Goal: Task Accomplishment & Management: Use online tool/utility

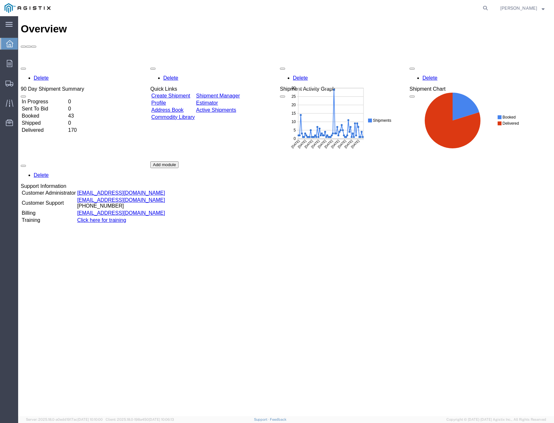
drag, startPoint x: 486, startPoint y: 8, endPoint x: 478, endPoint y: 12, distance: 8.6
click at [483, 10] on icon at bounding box center [485, 8] width 9 height 9
click at [413, 7] on input "search" at bounding box center [382, 8] width 197 height 16
type input "404004"
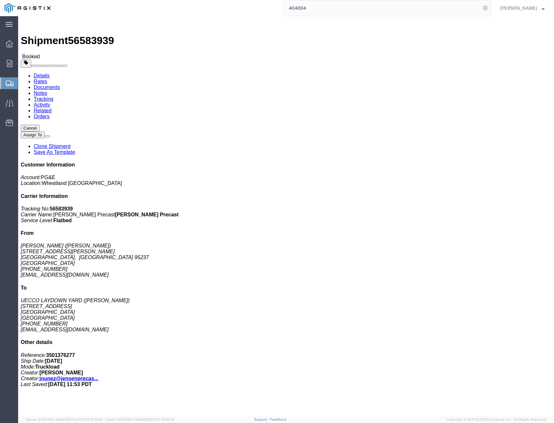
click link "Tracking"
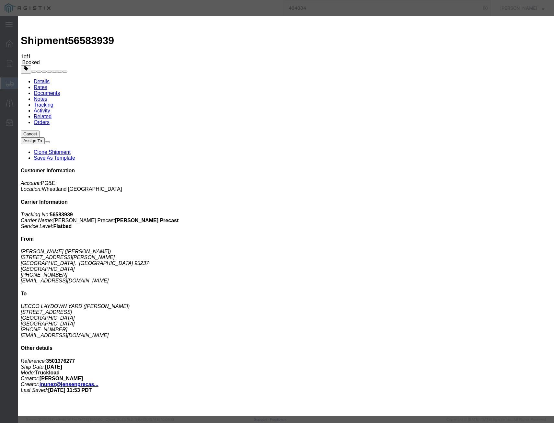
select select "DELIVRED"
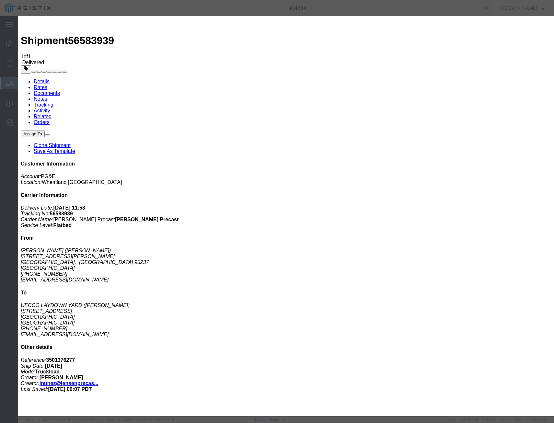
type input "[DATE]"
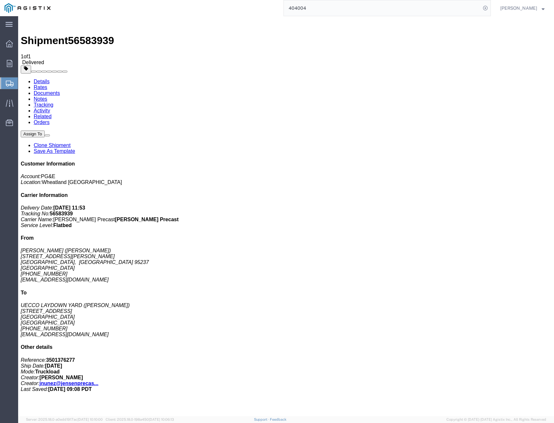
drag, startPoint x: 342, startPoint y: 8, endPoint x: 96, endPoint y: 9, distance: 245.8
click at [126, 7] on div "404004" at bounding box center [273, 8] width 436 height 16
type input "404006"
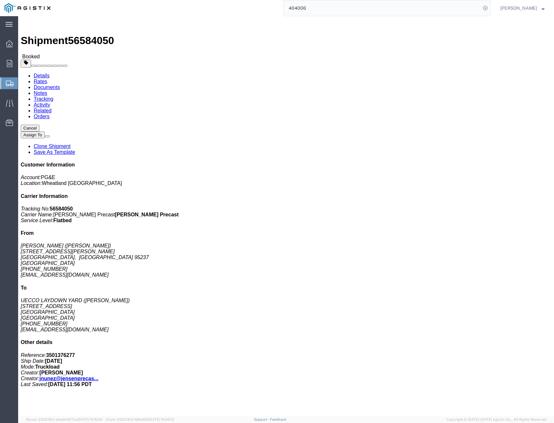
click link "Tracking"
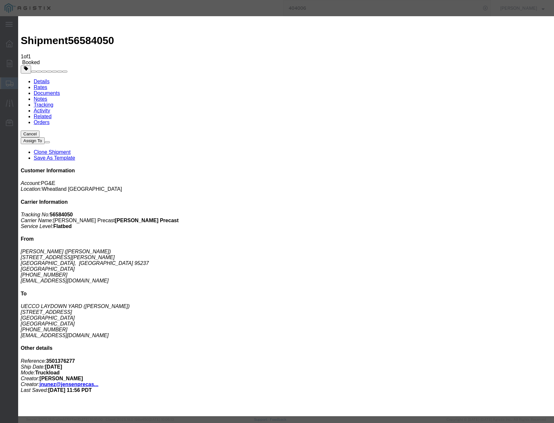
drag, startPoint x: 200, startPoint y: 159, endPoint x: 201, endPoint y: 156, distance: 3.4
type input "[DATE]"
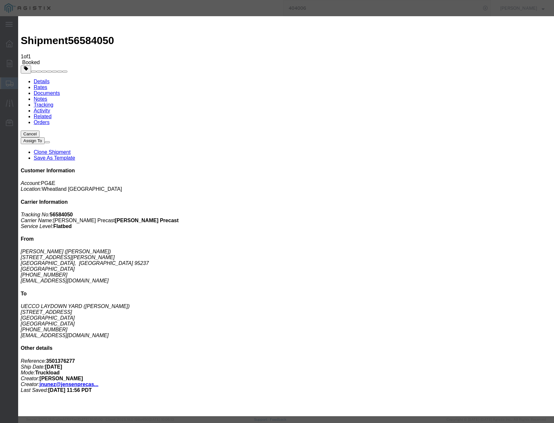
drag, startPoint x: 208, startPoint y: 94, endPoint x: 209, endPoint y: 99, distance: 6.0
select select "DELIVRED"
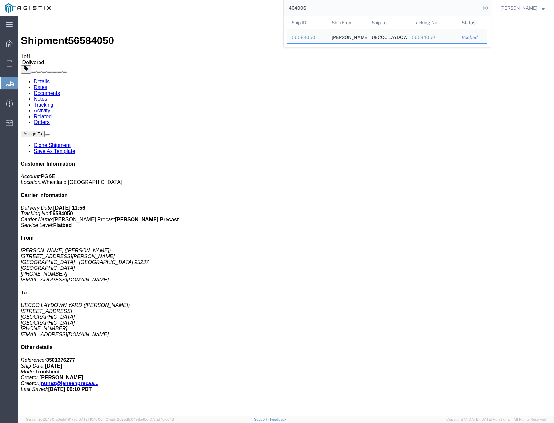
drag, startPoint x: 311, startPoint y: 10, endPoint x: 112, endPoint y: 9, distance: 199.2
click at [120, 7] on div "404006 Ship ID Ship From Ship To Tracking Nu. Status Ship ID 56584050 Ship From…" at bounding box center [273, 8] width 436 height 16
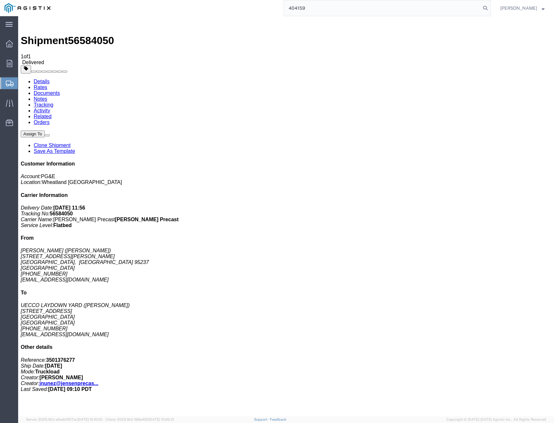
type input "404159"
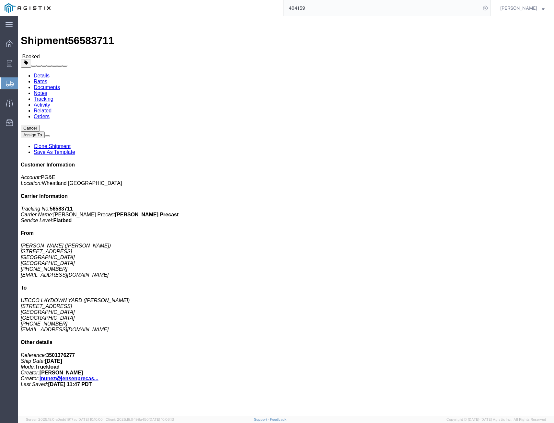
click link "Tracking"
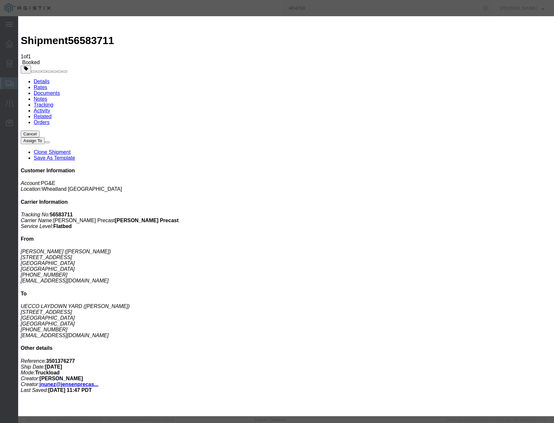
type input "[DATE]"
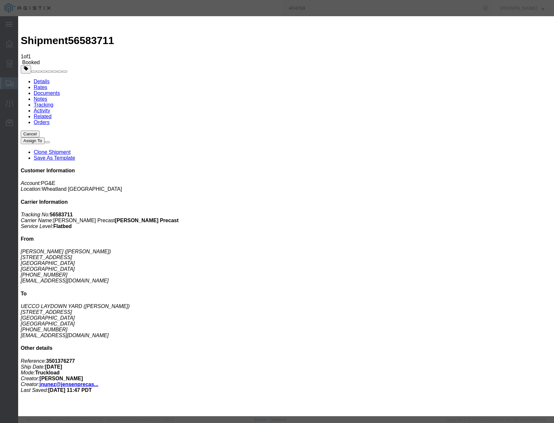
select select "DELIVRED"
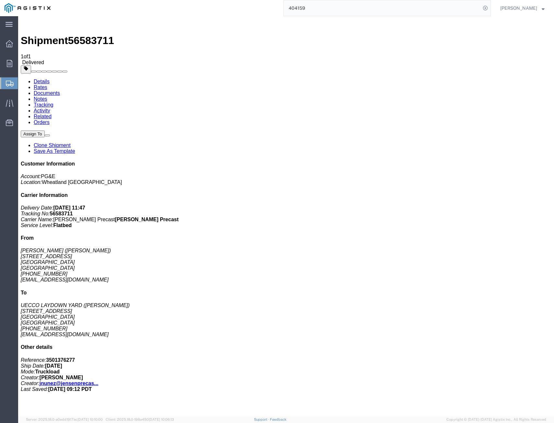
click at [525, 381] on div "Assign To Clone Shipment Save As Template Customer Information Account: PG&E Lo…" at bounding box center [286, 262] width 531 height 262
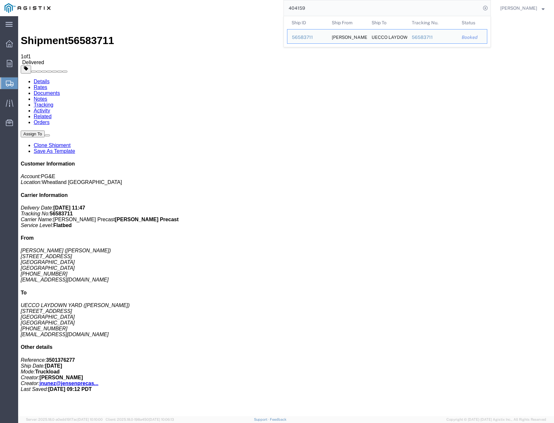
drag, startPoint x: 329, startPoint y: 4, endPoint x: 136, endPoint y: 1, distance: 193.0
click at [142, 1] on div "404159 Ship ID Ship From Ship To Tracking Nu. Status Ship ID 56583711 Ship From…" at bounding box center [273, 8] width 436 height 16
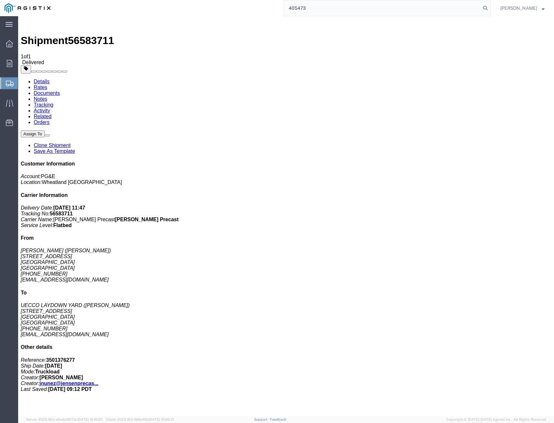
type input "405473"
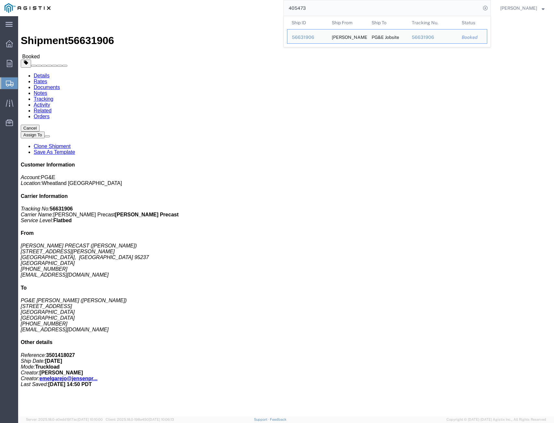
click link "Tracking"
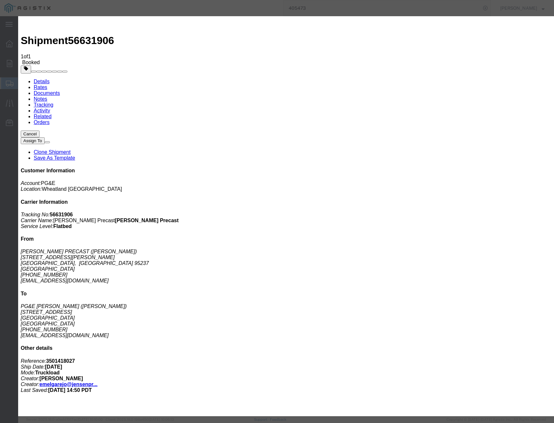
type input "[DATE]"
select select "DELIVRED"
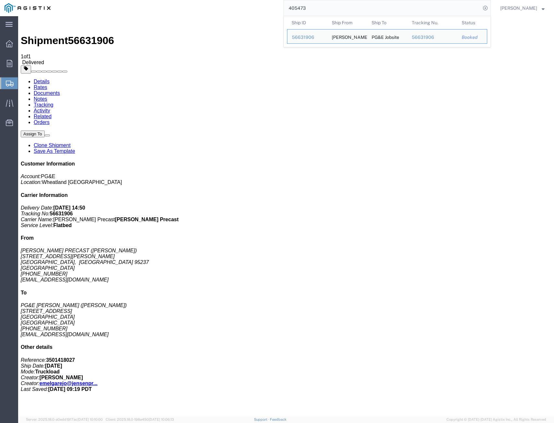
drag, startPoint x: 289, startPoint y: 6, endPoint x: 267, endPoint y: 1, distance: 22.7
click at [267, 2] on div "405473 Ship ID Ship From Ship To Tracking Nu. Status Ship ID 56631906 Ship From…" at bounding box center [273, 8] width 436 height 16
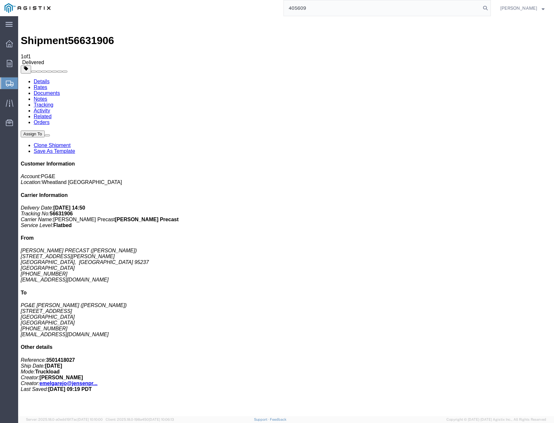
type input "405609"
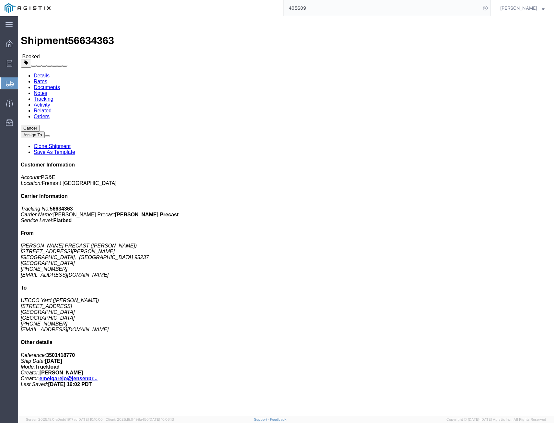
click link "Tracking"
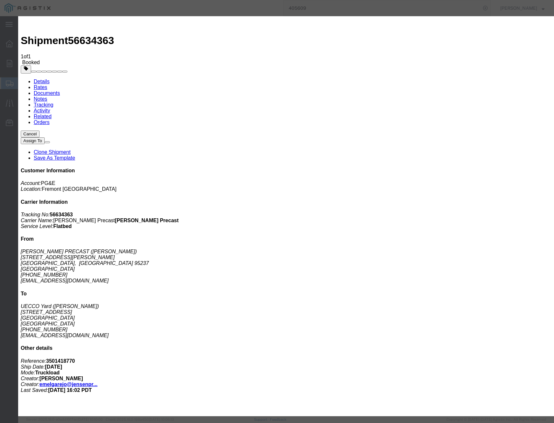
type input "[DATE]"
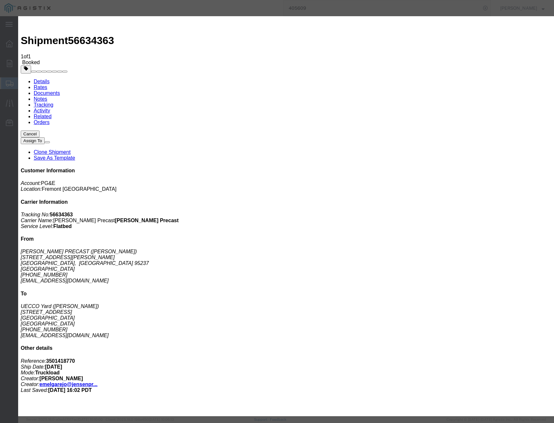
select select "DELIVRED"
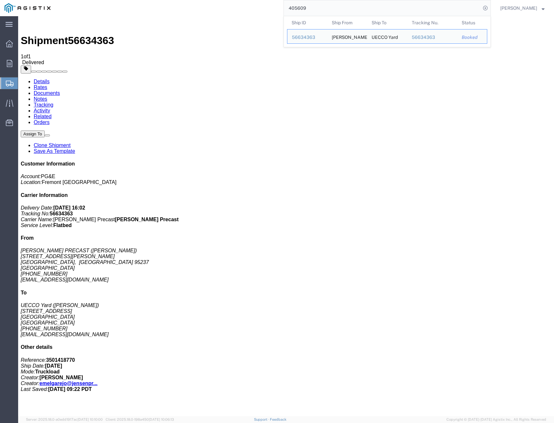
drag, startPoint x: 314, startPoint y: 10, endPoint x: 244, endPoint y: 4, distance: 71.2
click at [244, 4] on div "405609 Ship ID Ship From Ship To Tracking Nu. Status Ship ID 56634363 Ship From…" at bounding box center [273, 8] width 436 height 16
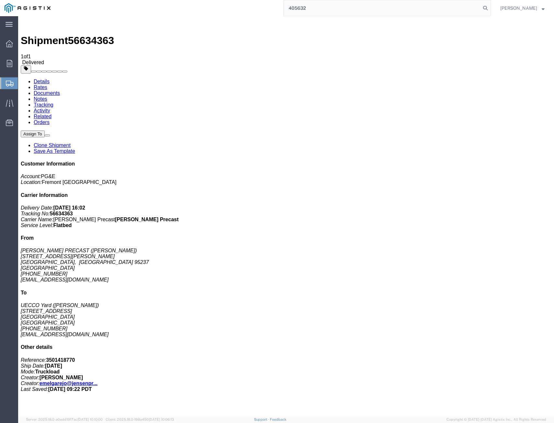
type input "405632"
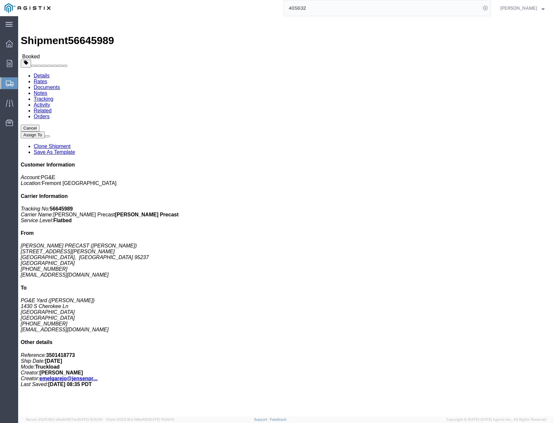
click link "Tracking"
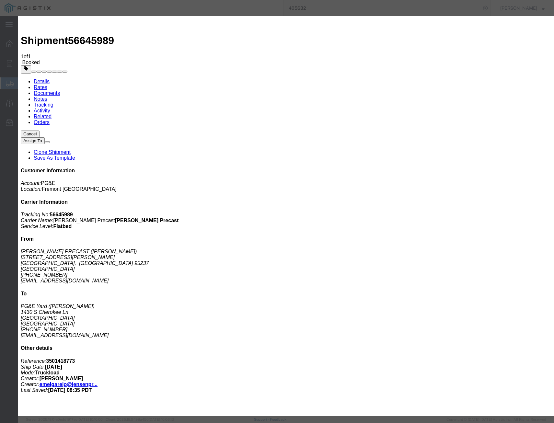
type input "[DATE]"
select select "DELIVRED"
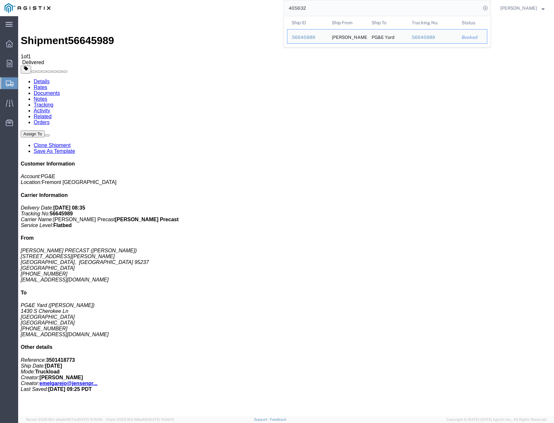
drag, startPoint x: 356, startPoint y: 13, endPoint x: -2, endPoint y: -1, distance: 357.8
click at [0, 0] on html "main_menu Created with Sketch. Collapse Menu Overview Orders Shipments Shipment…" at bounding box center [277, 211] width 554 height 423
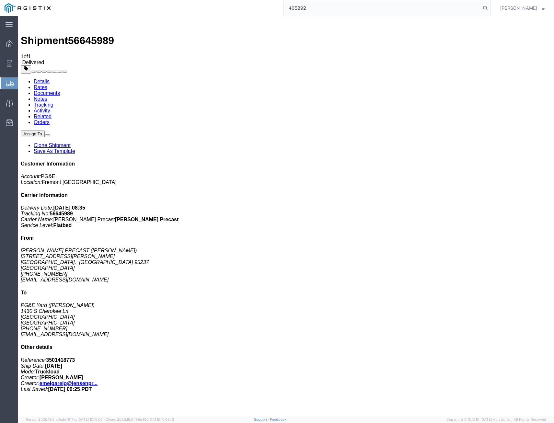
type input "405892"
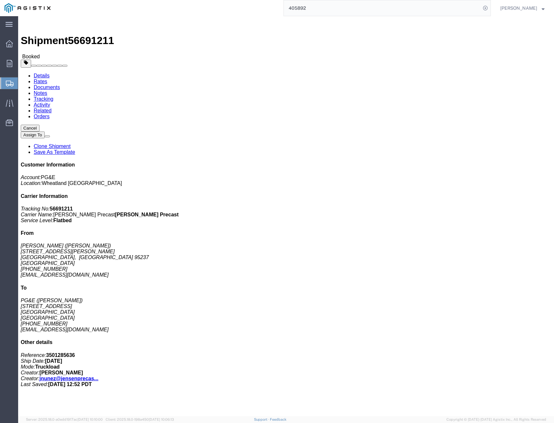
click link "Tracking"
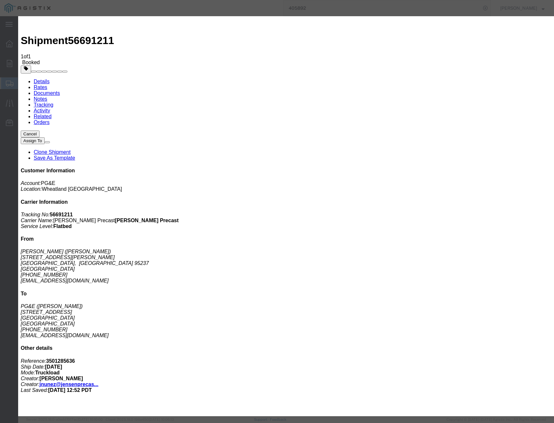
type input "[DATE]"
select select "DELIVRED"
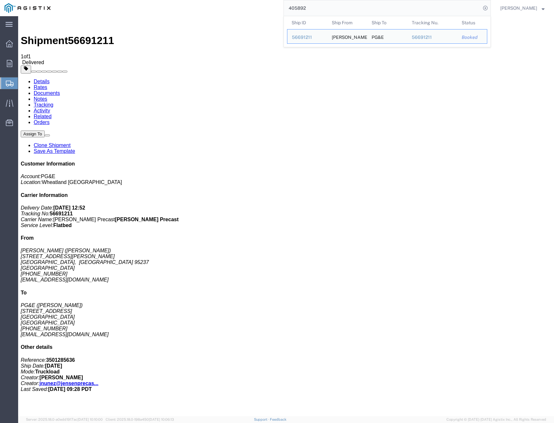
drag, startPoint x: 339, startPoint y: 8, endPoint x: 96, endPoint y: -6, distance: 243.6
click at [96, 0] on html "main_menu Created with Sketch. Collapse Menu Overview Orders Shipments Shipment…" at bounding box center [277, 211] width 554 height 423
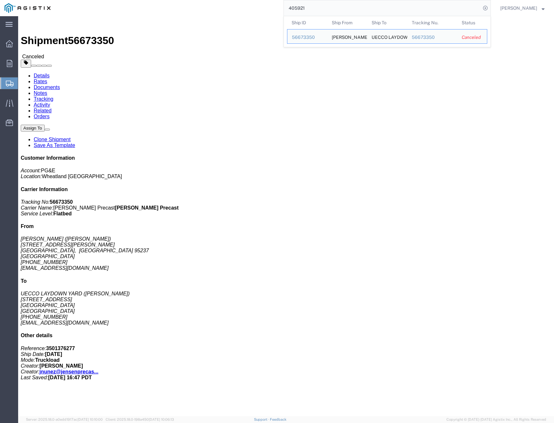
drag, startPoint x: 311, startPoint y: 6, endPoint x: 209, endPoint y: -9, distance: 102.6
click at [209, 0] on html "main_menu Created with Sketch. Collapse Menu Overview Orders Shipments Shipment…" at bounding box center [277, 211] width 554 height 423
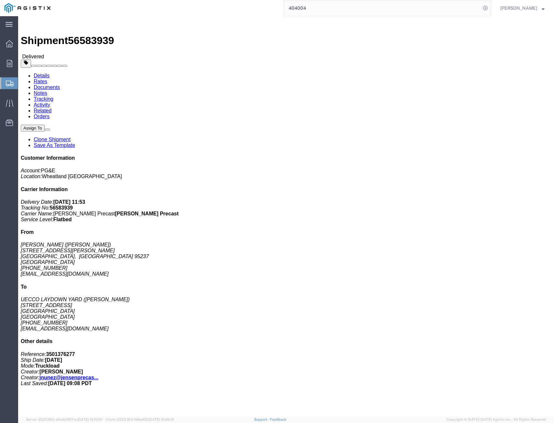
click at [319, 6] on input "404004" at bounding box center [382, 8] width 197 height 16
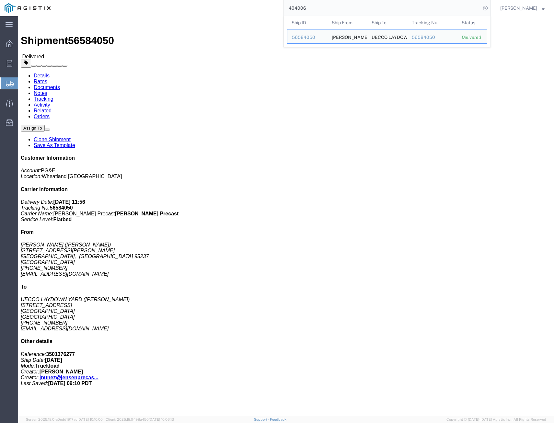
drag, startPoint x: 312, startPoint y: 10, endPoint x: 219, endPoint y: -6, distance: 94.2
click at [219, 0] on html "main_menu Created with Sketch. Collapse Menu Overview Orders Shipments Shipment…" at bounding box center [277, 211] width 554 height 423
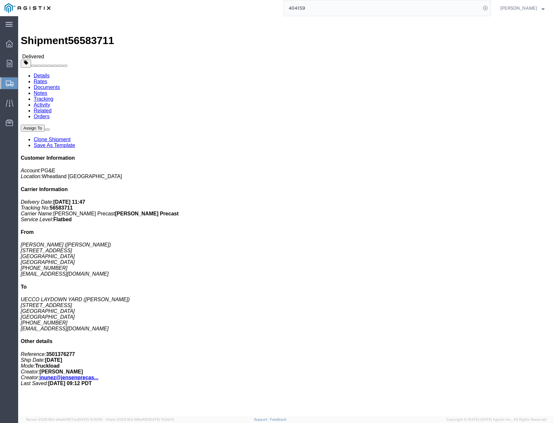
drag, startPoint x: 305, startPoint y: 4, endPoint x: 109, endPoint y: -19, distance: 197.2
click at [109, 0] on html "main_menu Created with Sketch. Collapse Menu Overview Orders Shipments Shipment…" at bounding box center [277, 211] width 554 height 423
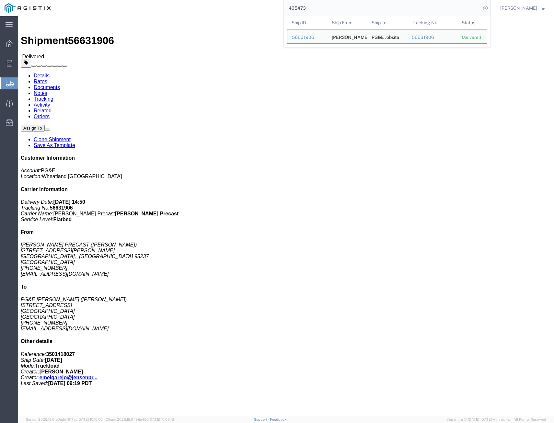
drag, startPoint x: 328, startPoint y: 8, endPoint x: 139, endPoint y: -6, distance: 189.3
click at [139, 0] on html "main_menu Created with Sketch. Collapse Menu Overview Orders Shipments Shipment…" at bounding box center [277, 211] width 554 height 423
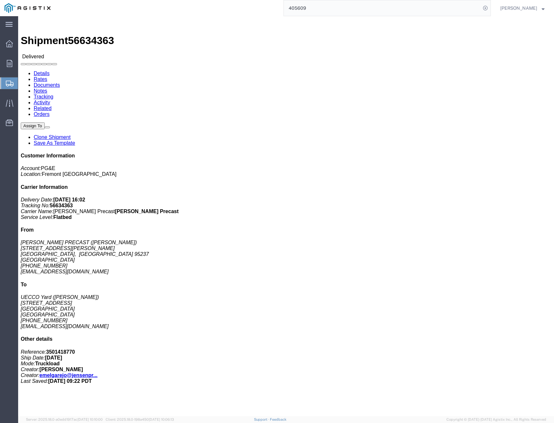
drag, startPoint x: 365, startPoint y: 8, endPoint x: 364, endPoint y: 5, distance: 4.0
click at [365, 8] on input "405609" at bounding box center [382, 8] width 197 height 16
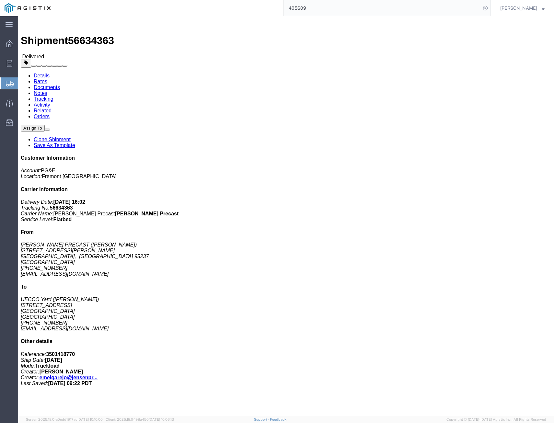
drag, startPoint x: 310, startPoint y: 8, endPoint x: 163, endPoint y: -19, distance: 149.4
click at [163, 0] on html "main_menu Created with Sketch. Collapse Menu Overview Orders Shipments Shipment…" at bounding box center [277, 211] width 554 height 423
click div "Assign To Clone Shipment Save As Template Customer Information Account: PG&E Lo…"
drag, startPoint x: 331, startPoint y: 7, endPoint x: 124, endPoint y: -19, distance: 208.9
click at [124, 0] on html "main_menu Created with Sketch. Collapse Menu Overview Orders Shipments Shipment…" at bounding box center [277, 211] width 554 height 423
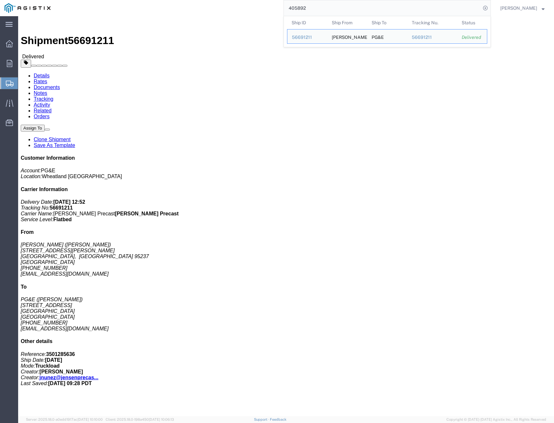
drag, startPoint x: 339, startPoint y: 11, endPoint x: 125, endPoint y: -4, distance: 214.6
click at [125, 0] on html "main_menu Created with Sketch. Collapse Menu Overview Orders Shipments Shipment…" at bounding box center [277, 211] width 554 height 423
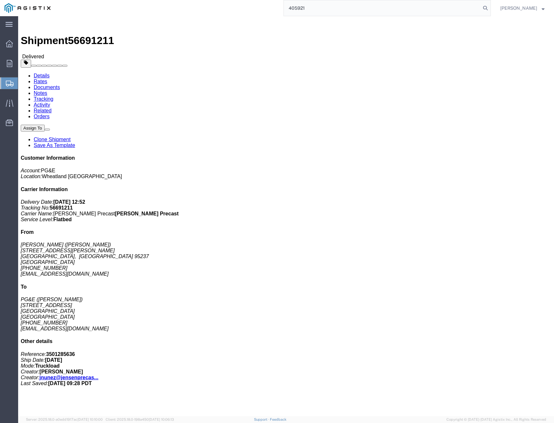
type input "405921"
